Goal: Find specific page/section: Find specific page/section

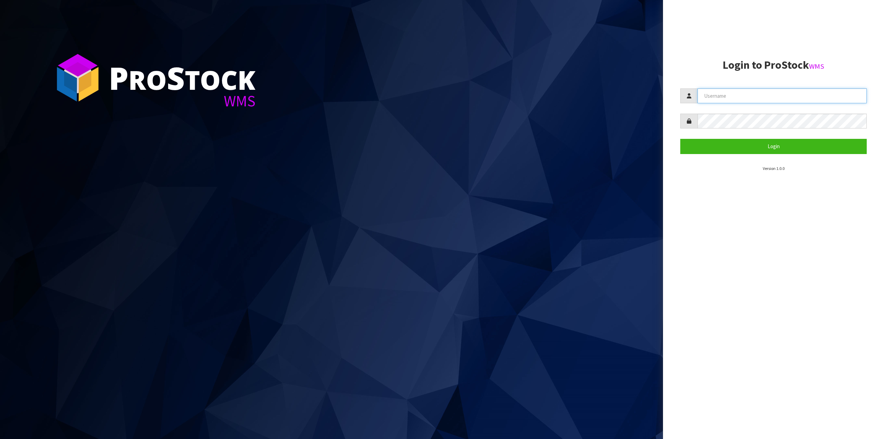
click at [707, 98] on input "text" at bounding box center [782, 95] width 169 height 15
type input "JuicePlus"
click at [680, 139] on button "Login" at bounding box center [773, 146] width 186 height 15
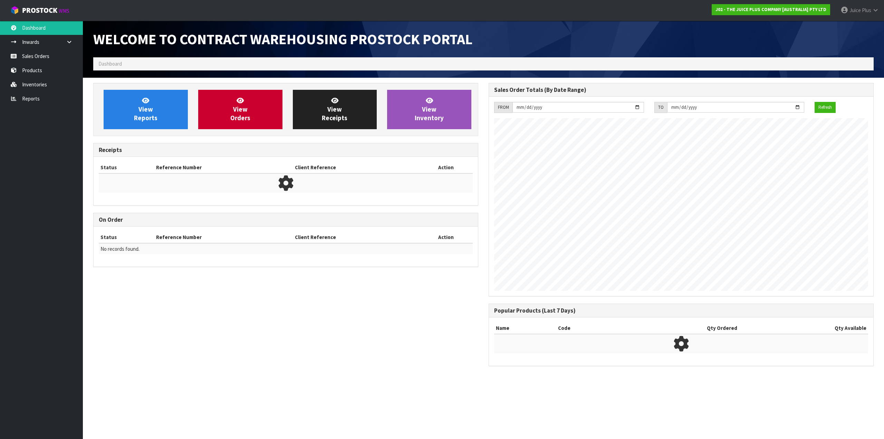
scroll to position [383, 393]
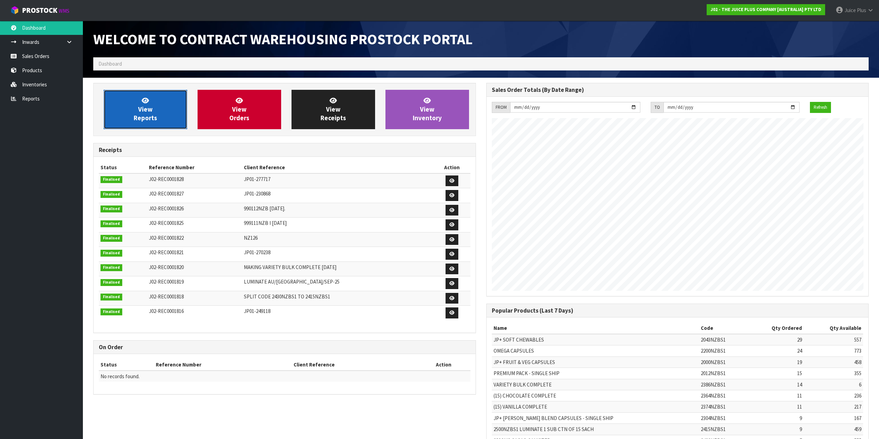
click at [160, 112] on link "View Reports" at bounding box center [146, 109] width 84 height 39
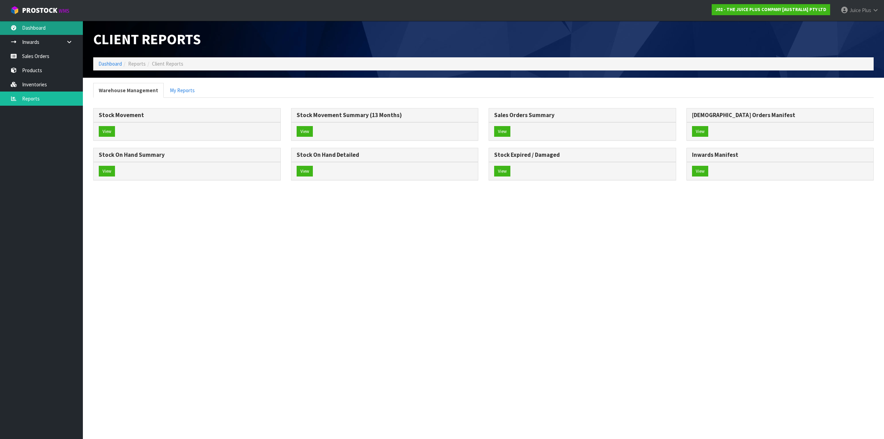
click at [43, 31] on link "Dashboard" at bounding box center [41, 28] width 83 height 14
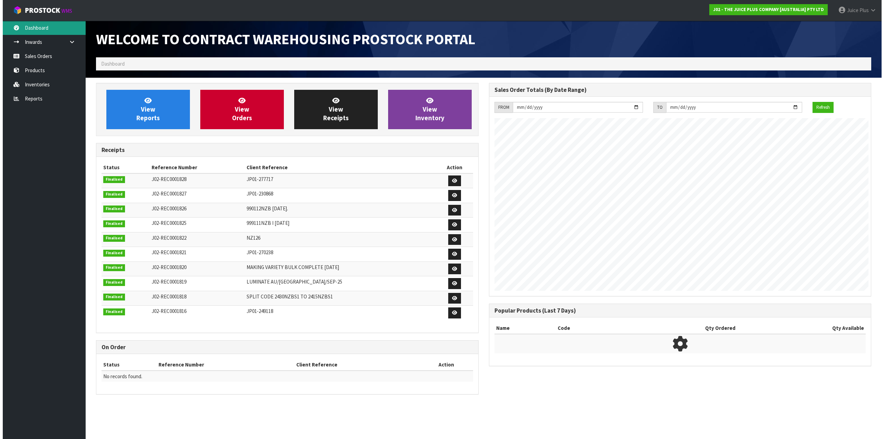
scroll to position [383, 393]
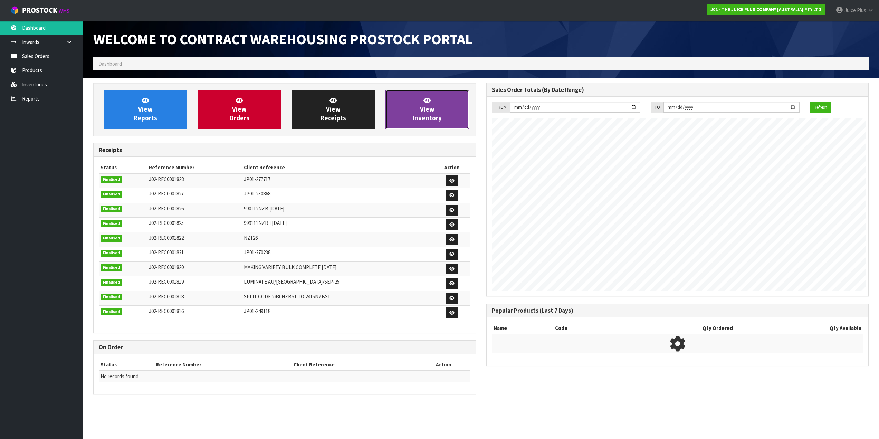
click at [440, 117] on span "View Inventory" at bounding box center [427, 109] width 29 height 26
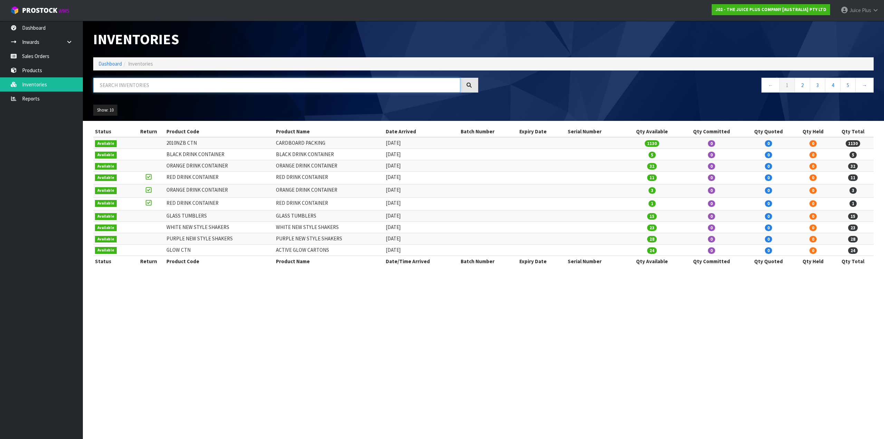
click at [202, 88] on input "text" at bounding box center [276, 85] width 367 height 15
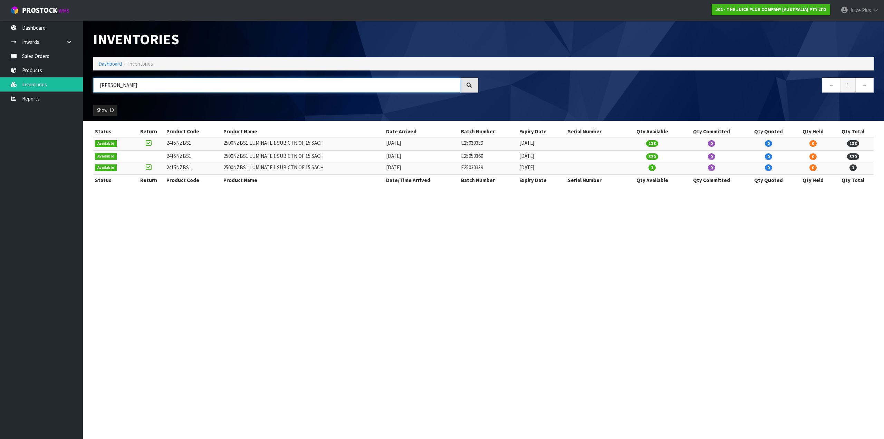
type input "[PERSON_NAME]"
